Goal: Transaction & Acquisition: Purchase product/service

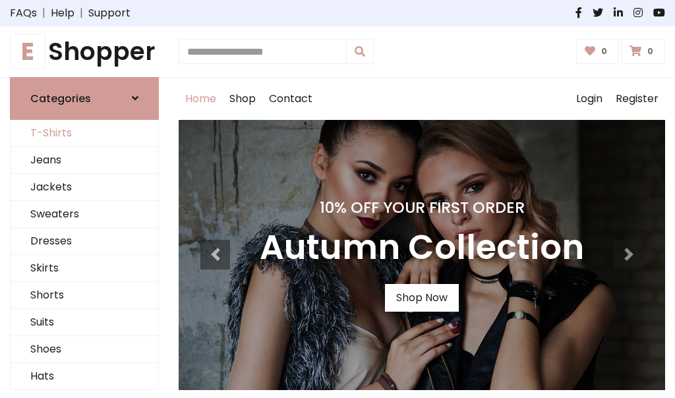
click at [84, 133] on link "T-Shirts" at bounding box center [85, 133] width 148 height 27
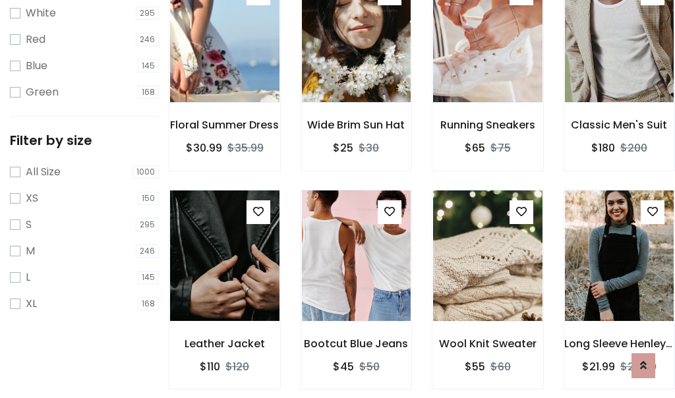
scroll to position [24, 0]
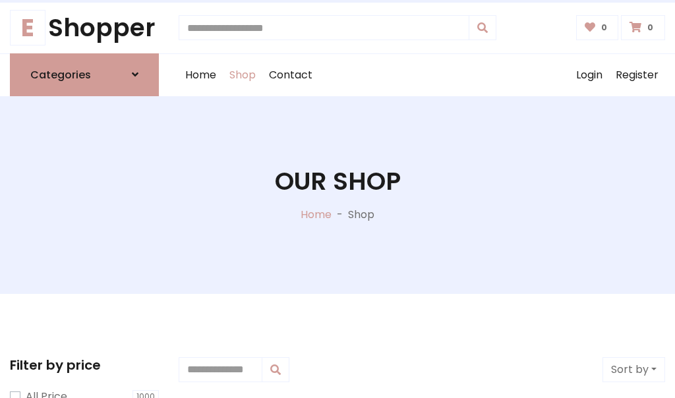
click at [337, 194] on h1 "Our Shop" at bounding box center [338, 182] width 126 height 30
click at [422, 74] on div "Home Shop Contact Log out Login Register" at bounding box center [422, 75] width 486 height 42
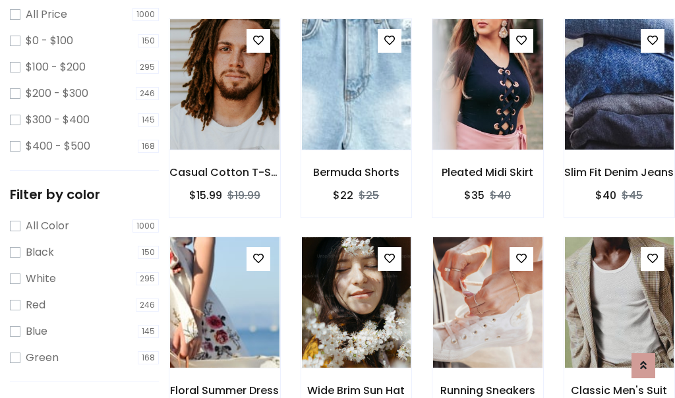
click at [487, 108] on img at bounding box center [487, 84] width 131 height 316
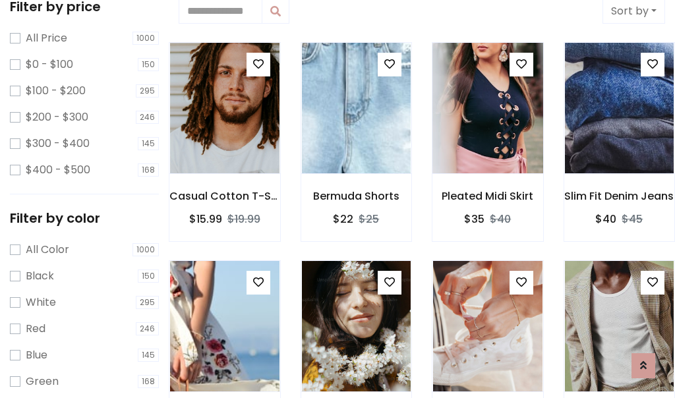
scroll to position [24, 0]
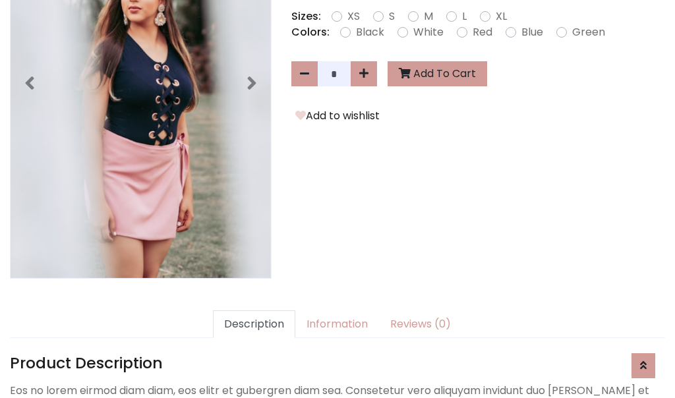
scroll to position [322, 0]
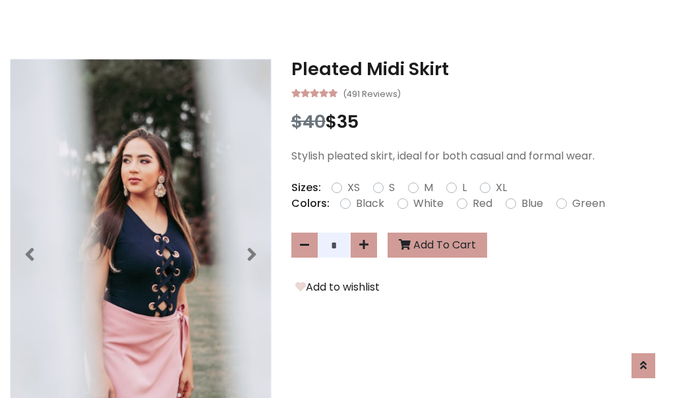
click at [478, 69] on h3 "Pleated Midi Skirt" at bounding box center [478, 69] width 374 height 21
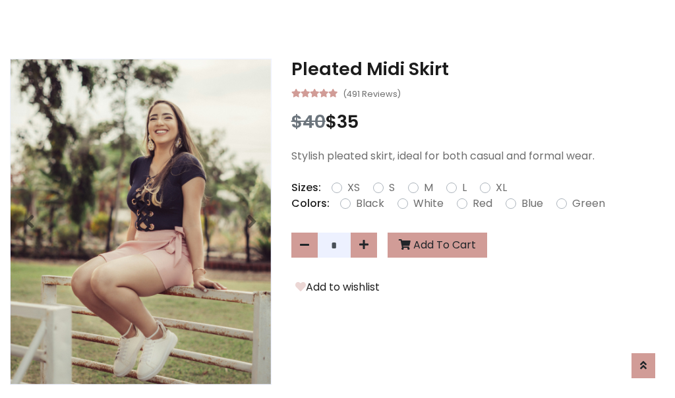
click at [478, 69] on h3 "Pleated Midi Skirt" at bounding box center [478, 69] width 374 height 21
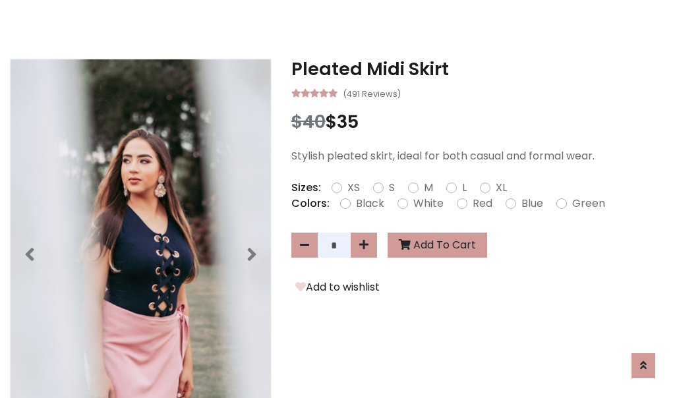
click at [478, 69] on h3 "Pleated Midi Skirt" at bounding box center [478, 69] width 374 height 21
